Goal: Book appointment/travel/reservation

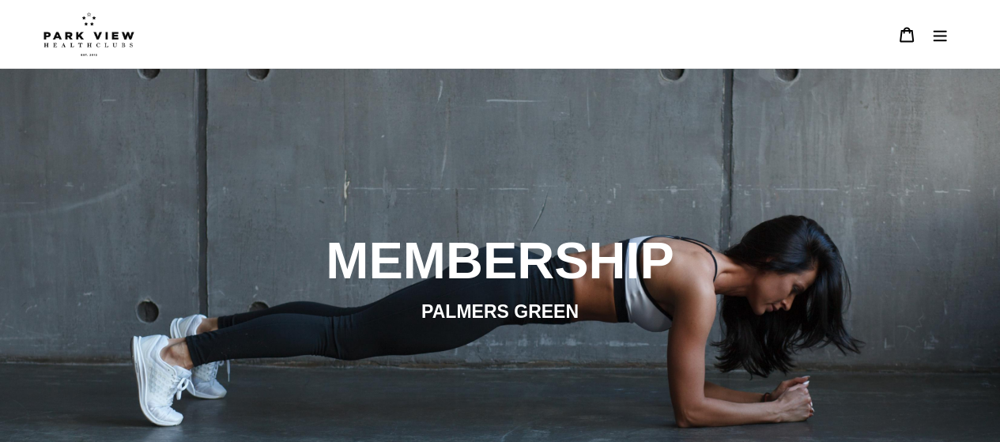
click at [78, 43] on img at bounding box center [88, 34] width 91 height 44
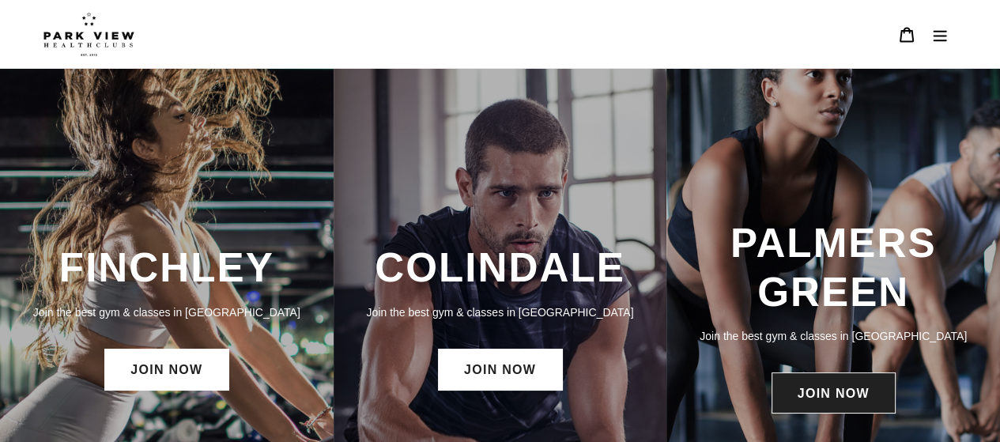
click at [822, 400] on link "JOIN NOW" at bounding box center [834, 392] width 124 height 41
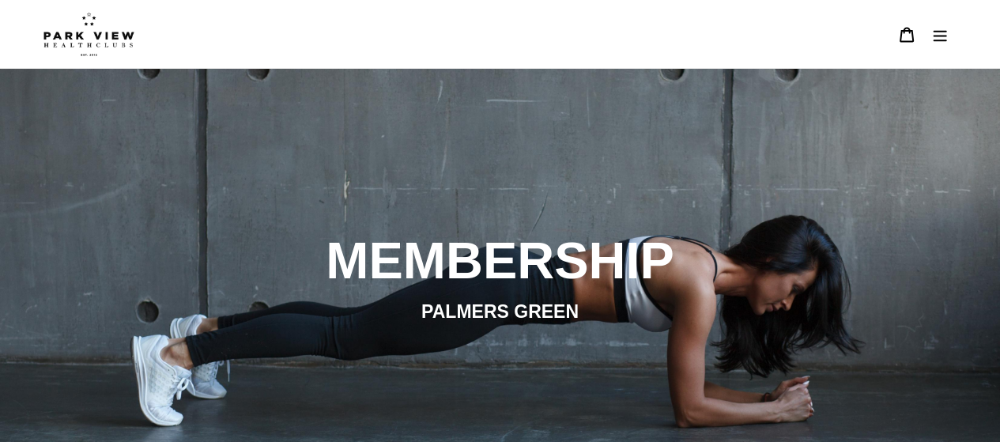
click at [465, 266] on h2 "MEMBERSHIP" at bounding box center [501, 261] width 862 height 62
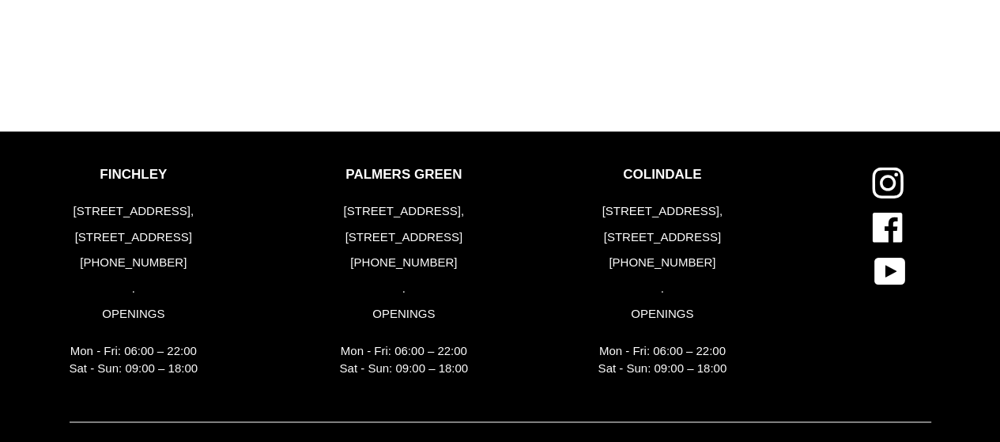
scroll to position [1956, 0]
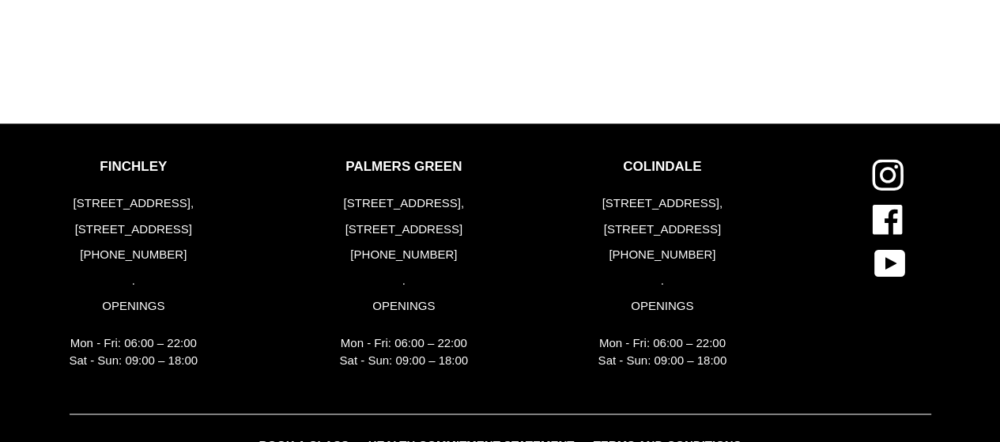
click at [386, 180] on div "PALMERS GREEN [STREET_ADDRESS] [PHONE_NUMBER] . OPENINGS Mon - Fri: 06:00 – 22:…" at bounding box center [404, 268] width 129 height 219
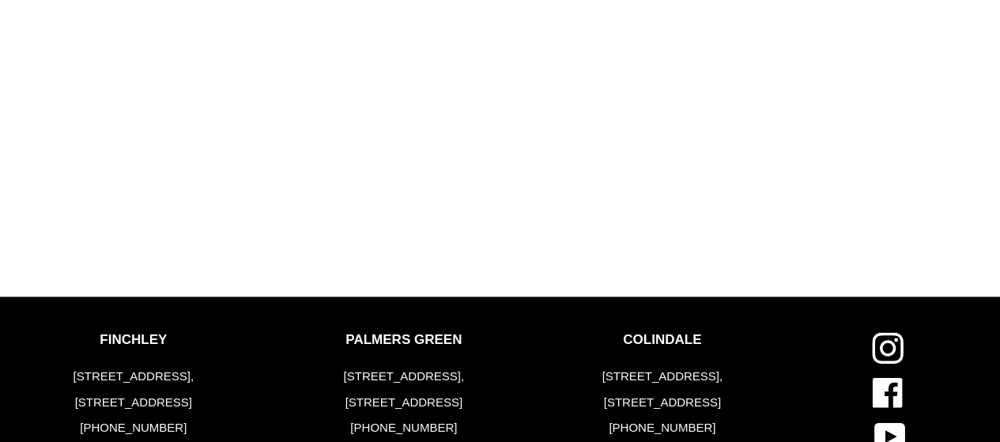
scroll to position [1778, 0]
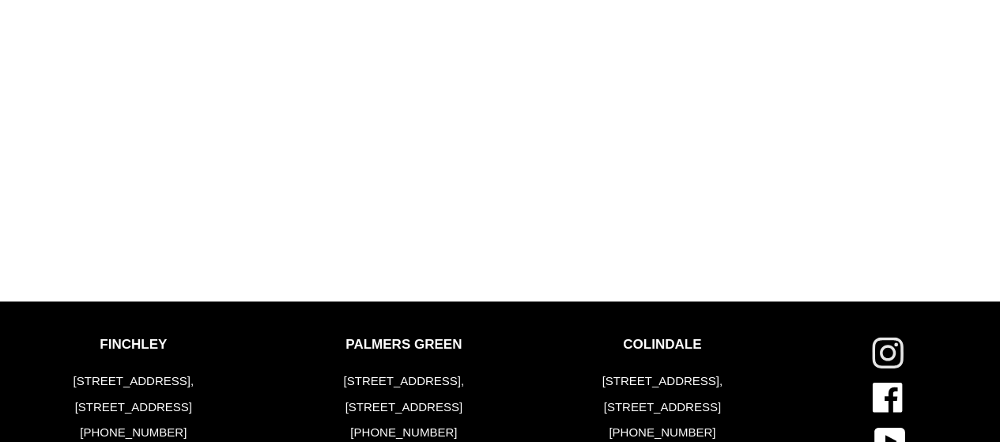
click at [885, 363] on icon at bounding box center [888, 353] width 32 height 32
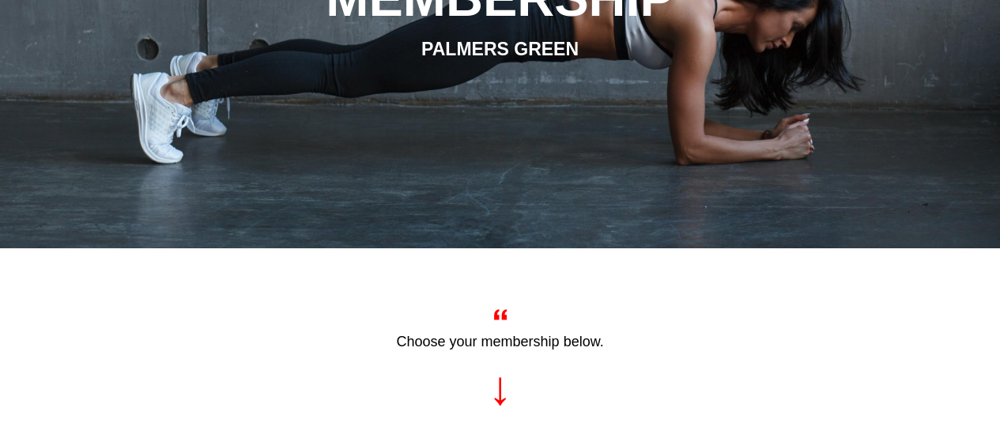
scroll to position [0, 0]
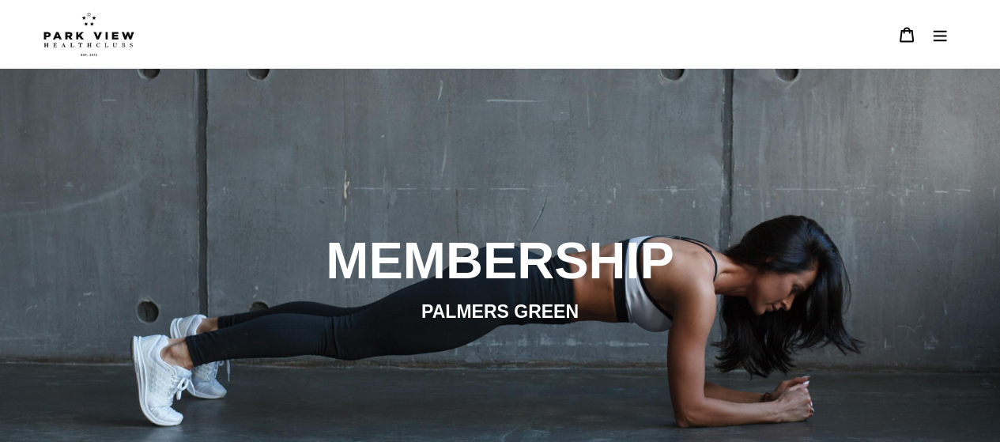
click at [944, 40] on icon "Menu" at bounding box center [940, 35] width 13 height 11
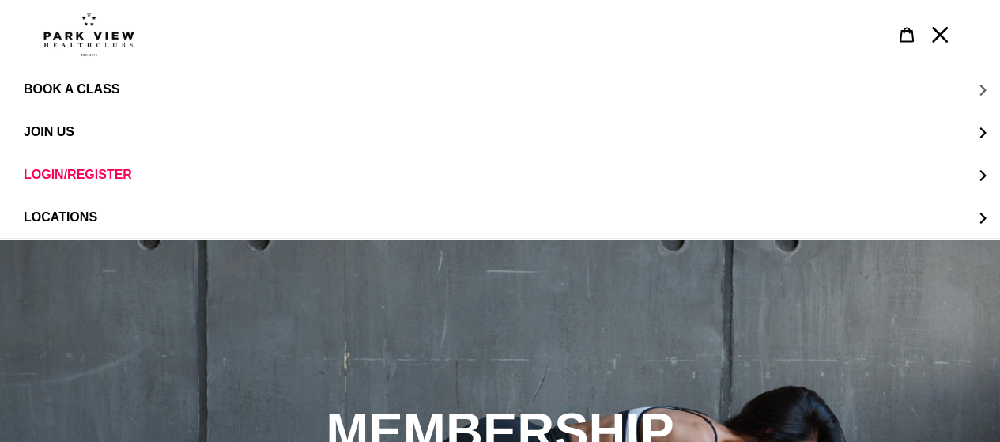
click at [55, 86] on span "BOOK A CLASS" at bounding box center [72, 89] width 96 height 14
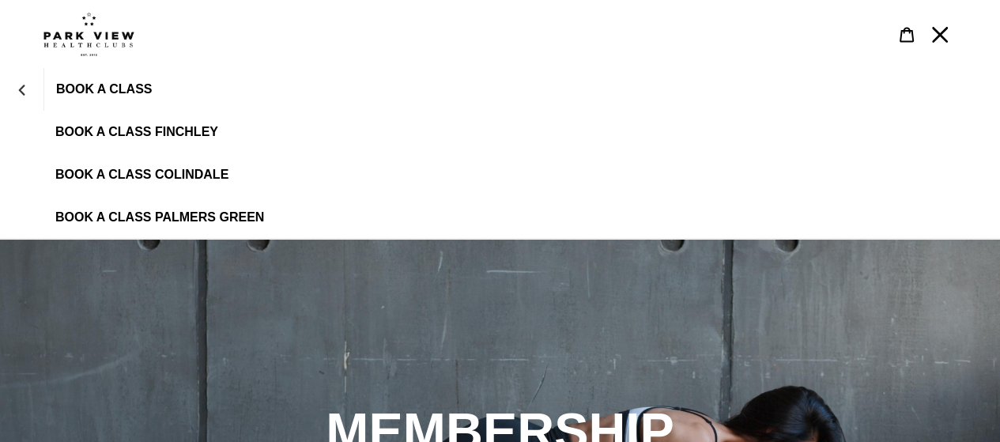
click at [226, 220] on span "BOOK A CLASS PALMERS GREEN" at bounding box center [159, 217] width 209 height 14
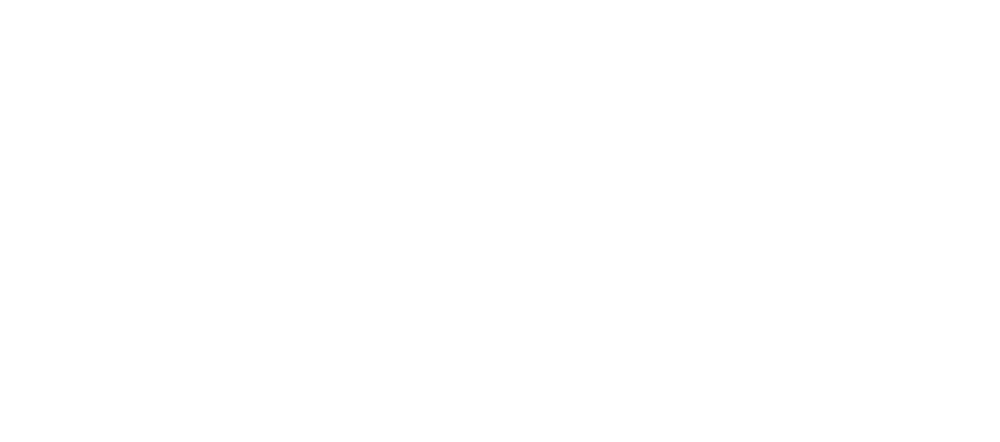
scroll to position [622, 0]
